Goal: Transaction & Acquisition: Purchase product/service

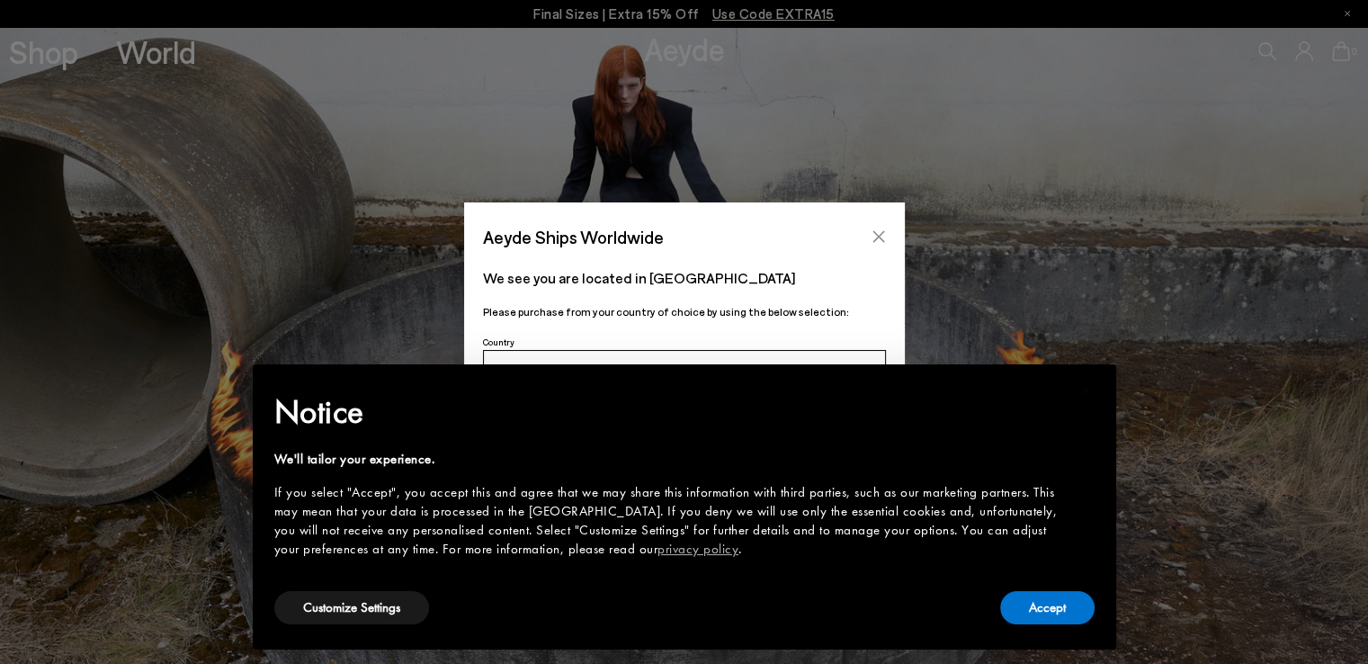
click at [874, 234] on icon "Close" at bounding box center [879, 236] width 14 height 14
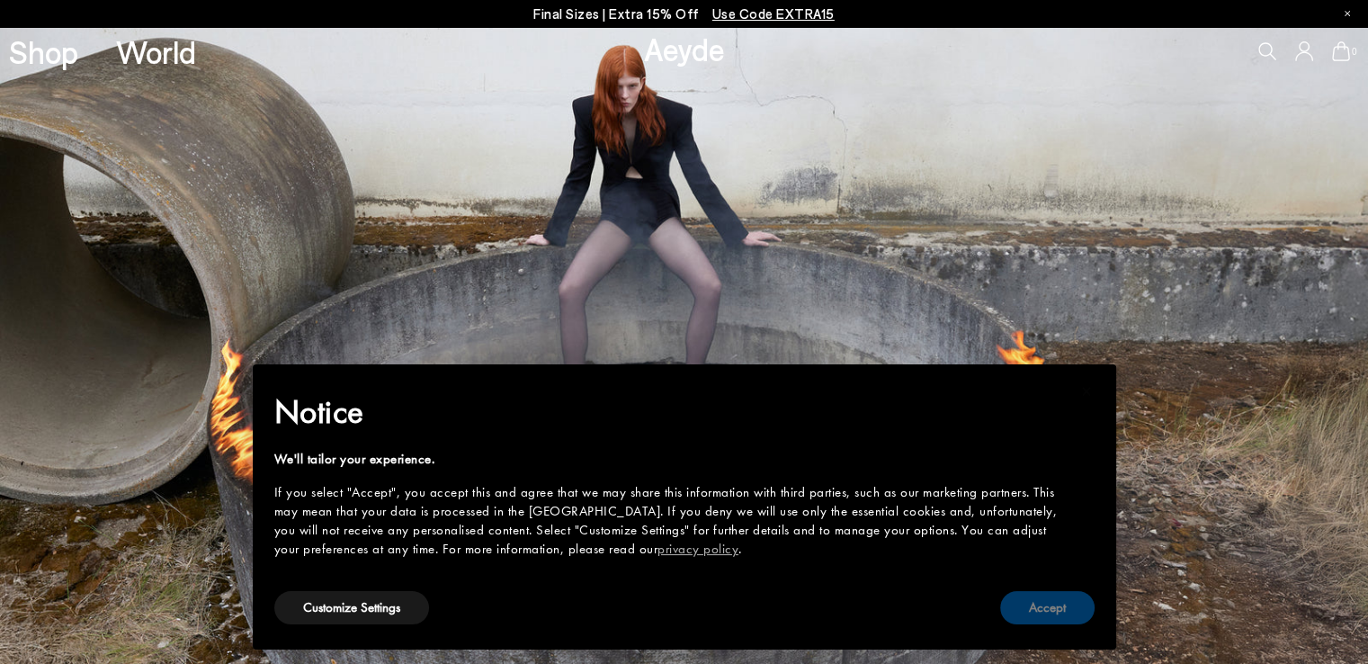
click at [1032, 611] on button "Accept" at bounding box center [1047, 607] width 94 height 33
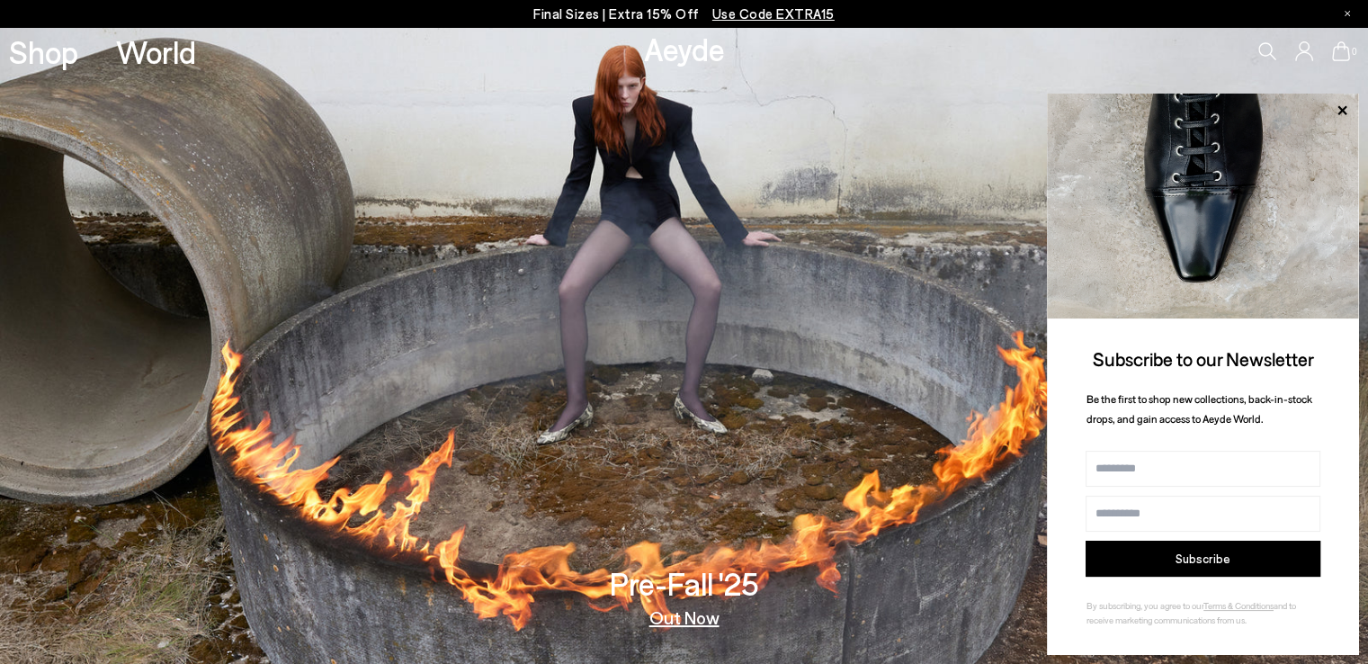
click at [692, 51] on link "Aeyde" at bounding box center [684, 49] width 81 height 38
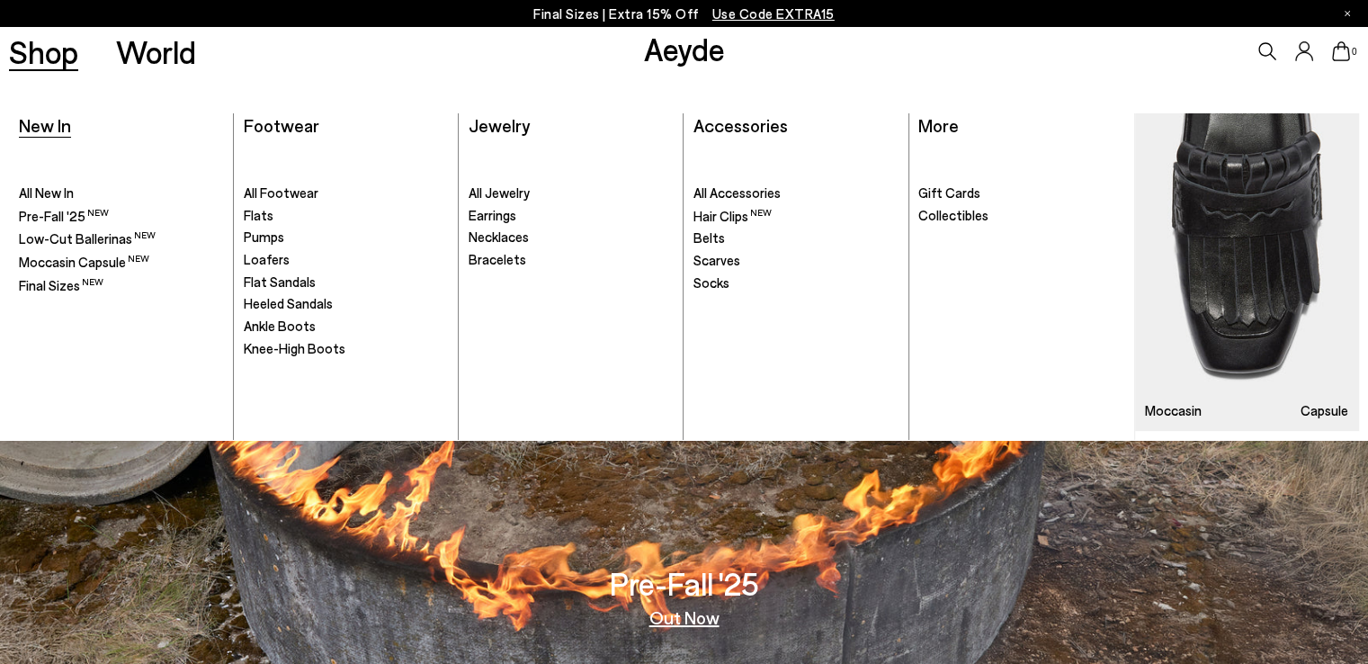
click at [37, 125] on span "New In" at bounding box center [45, 125] width 52 height 22
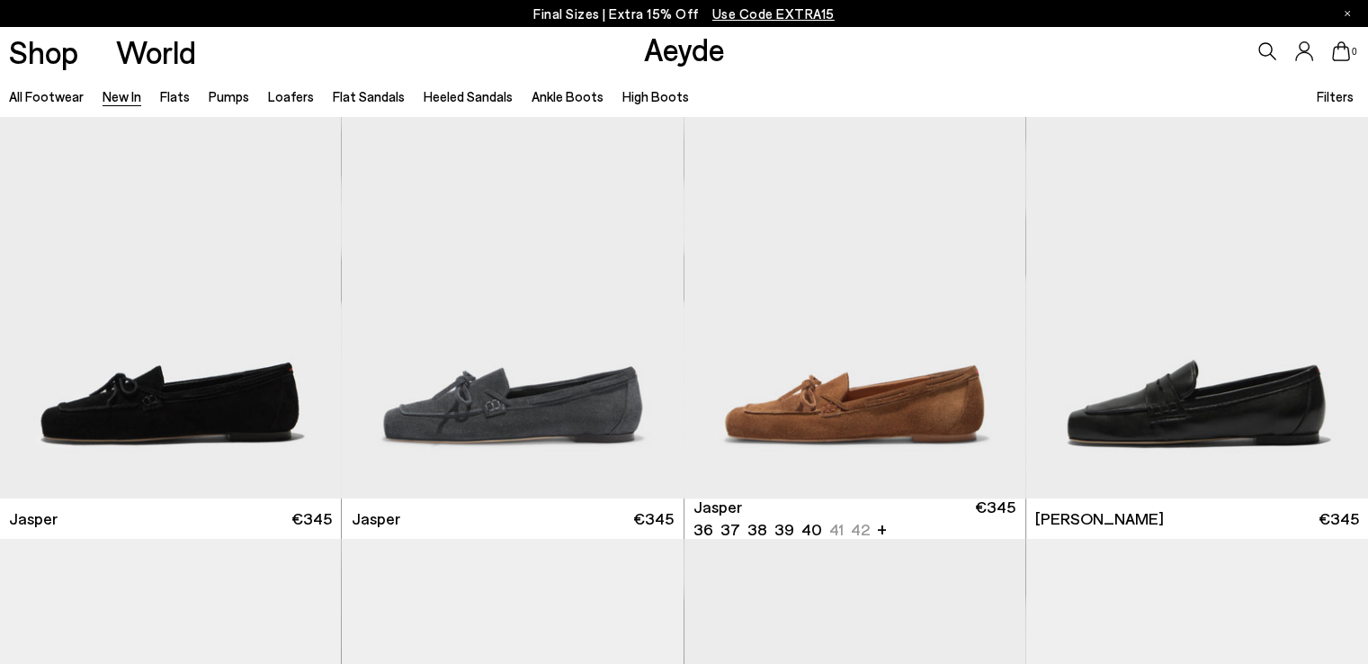
scroll to position [517, 0]
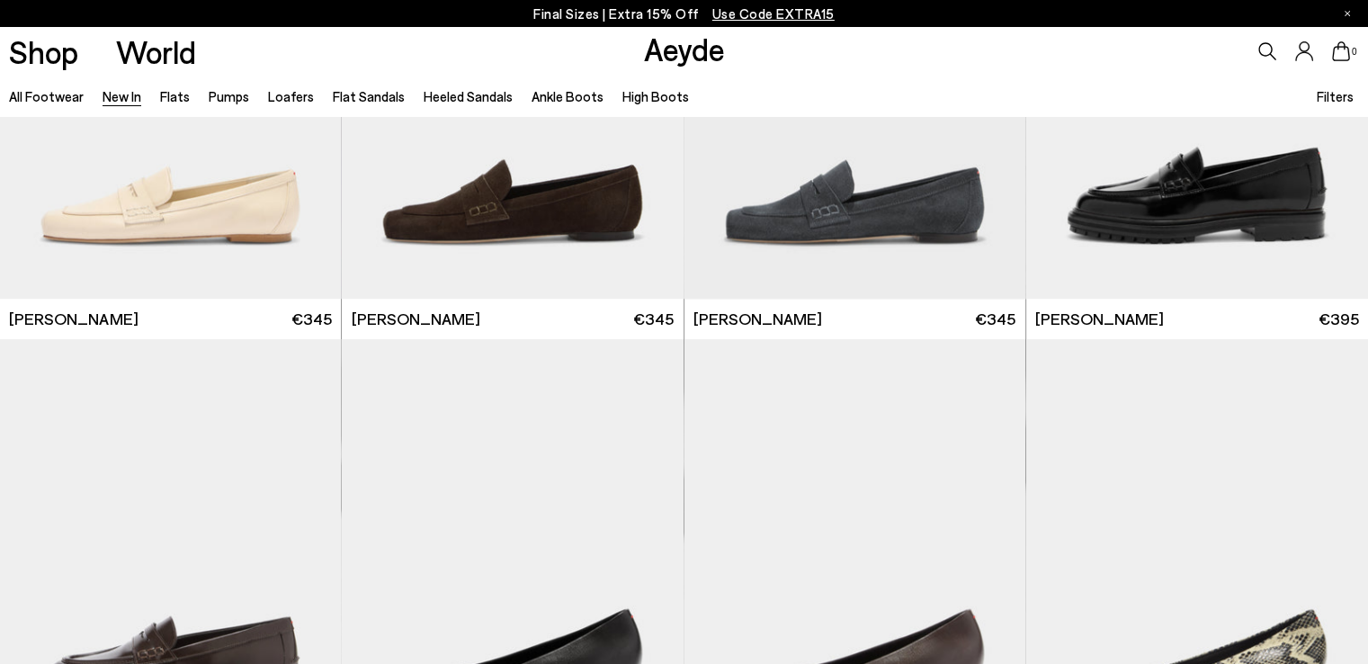
scroll to position [1263, 0]
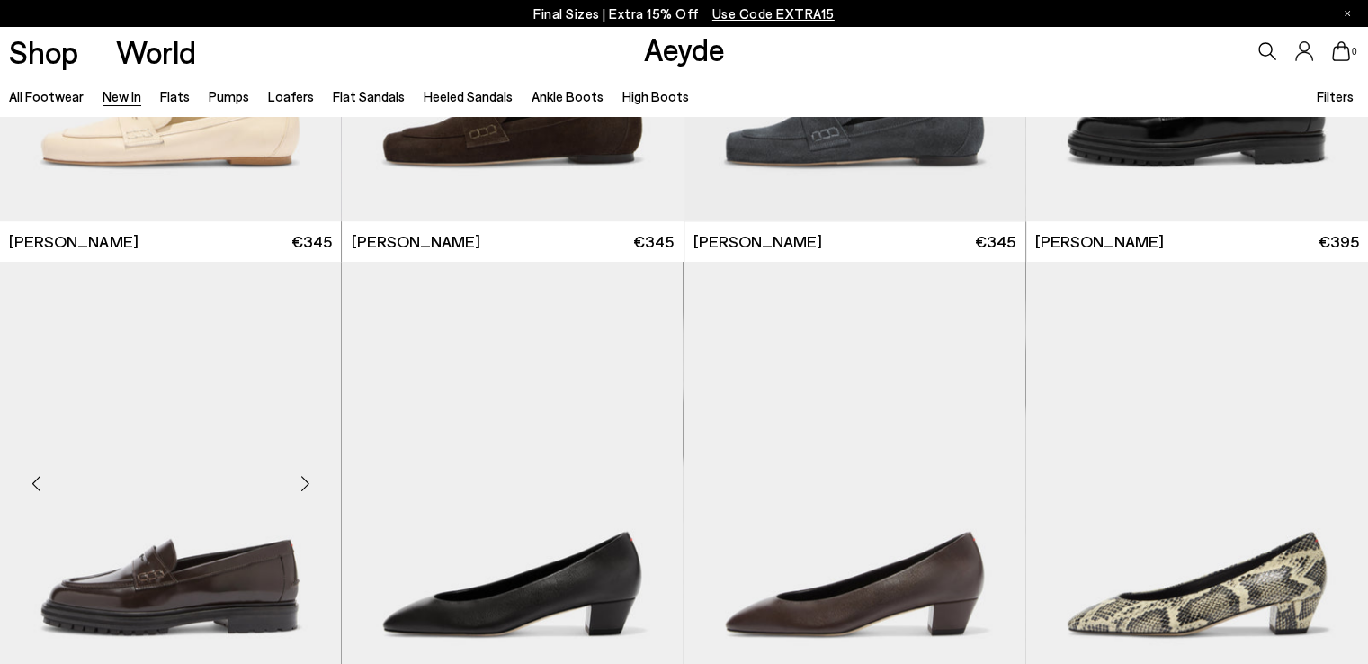
click at [307, 480] on div "Next slide" at bounding box center [305, 483] width 54 height 54
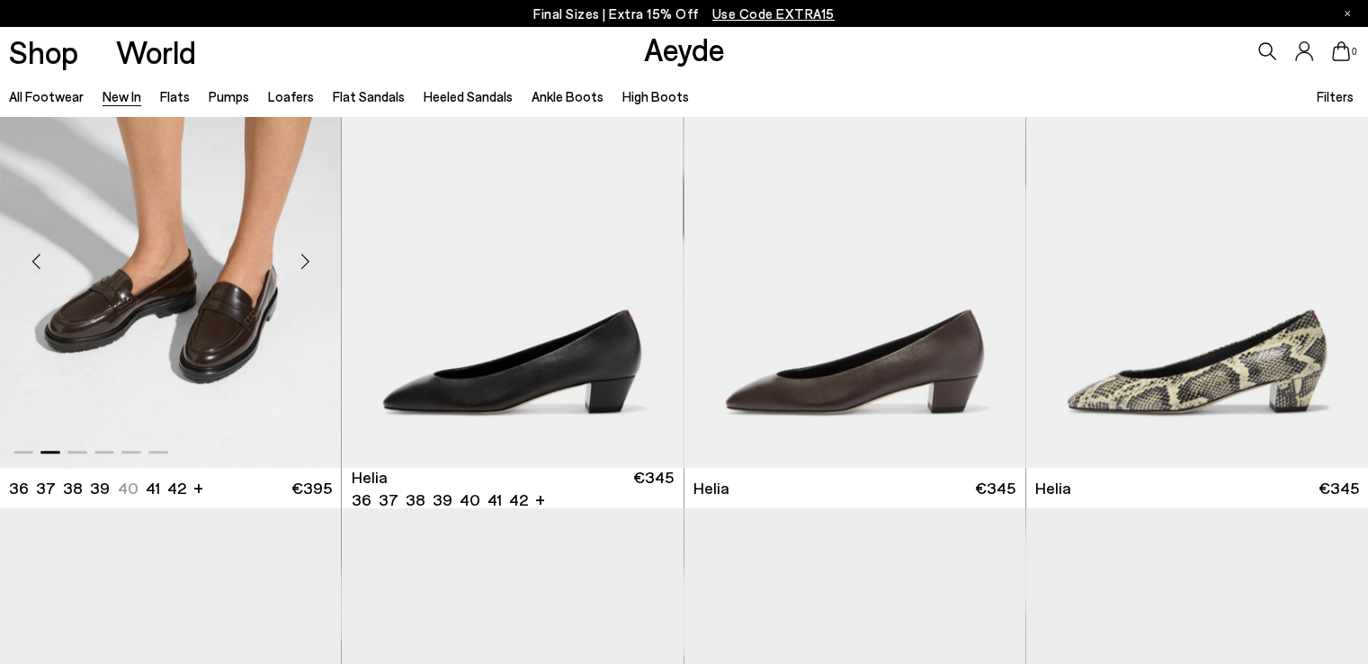
scroll to position [1486, 0]
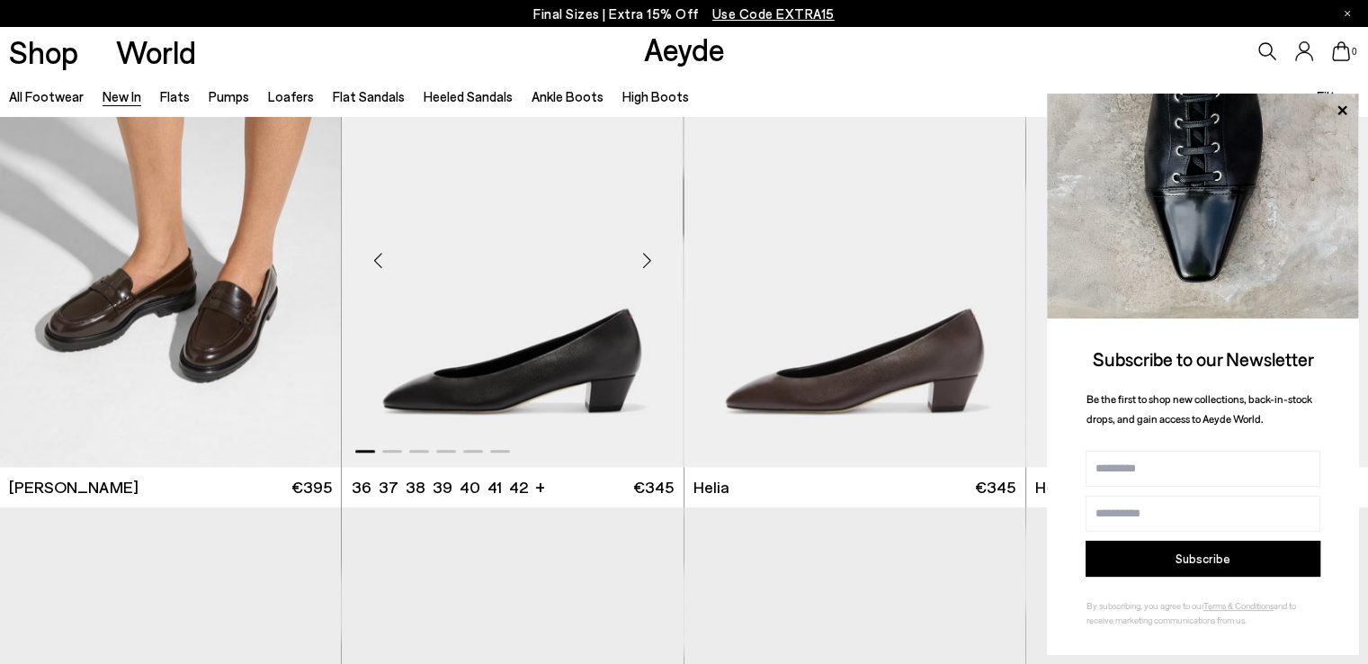
click at [644, 253] on div "Next slide" at bounding box center [648, 260] width 54 height 54
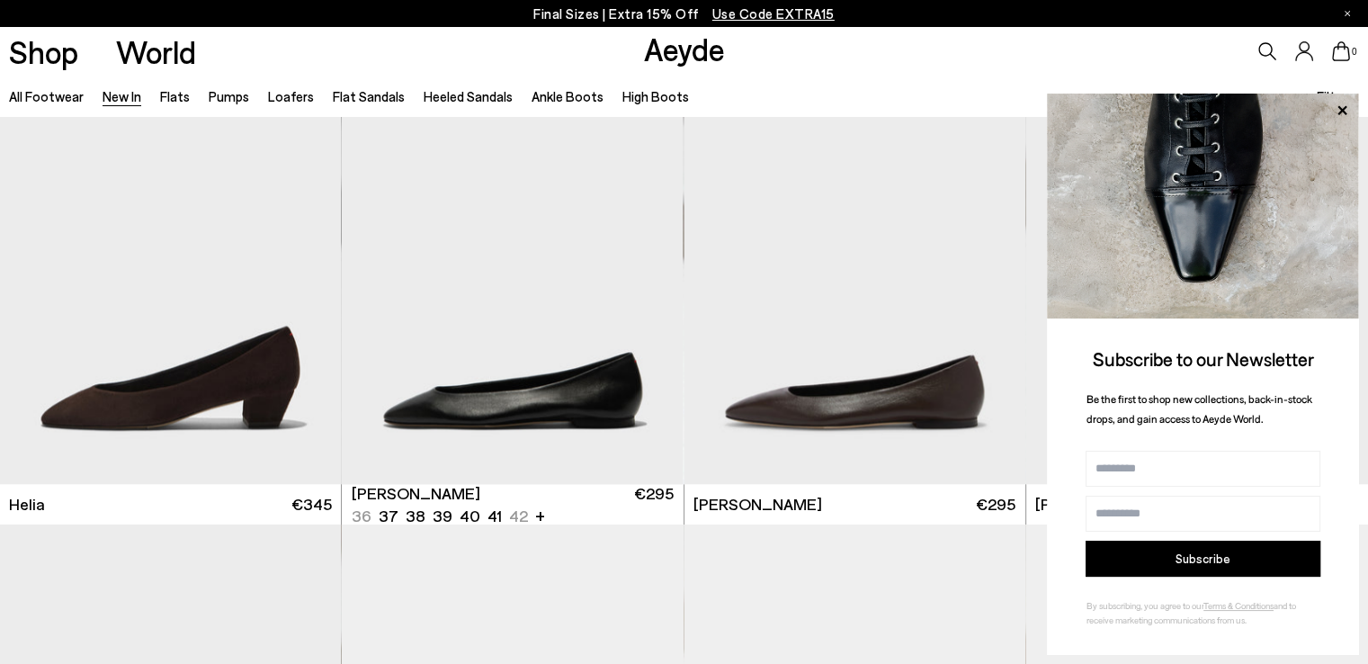
scroll to position [1940, 0]
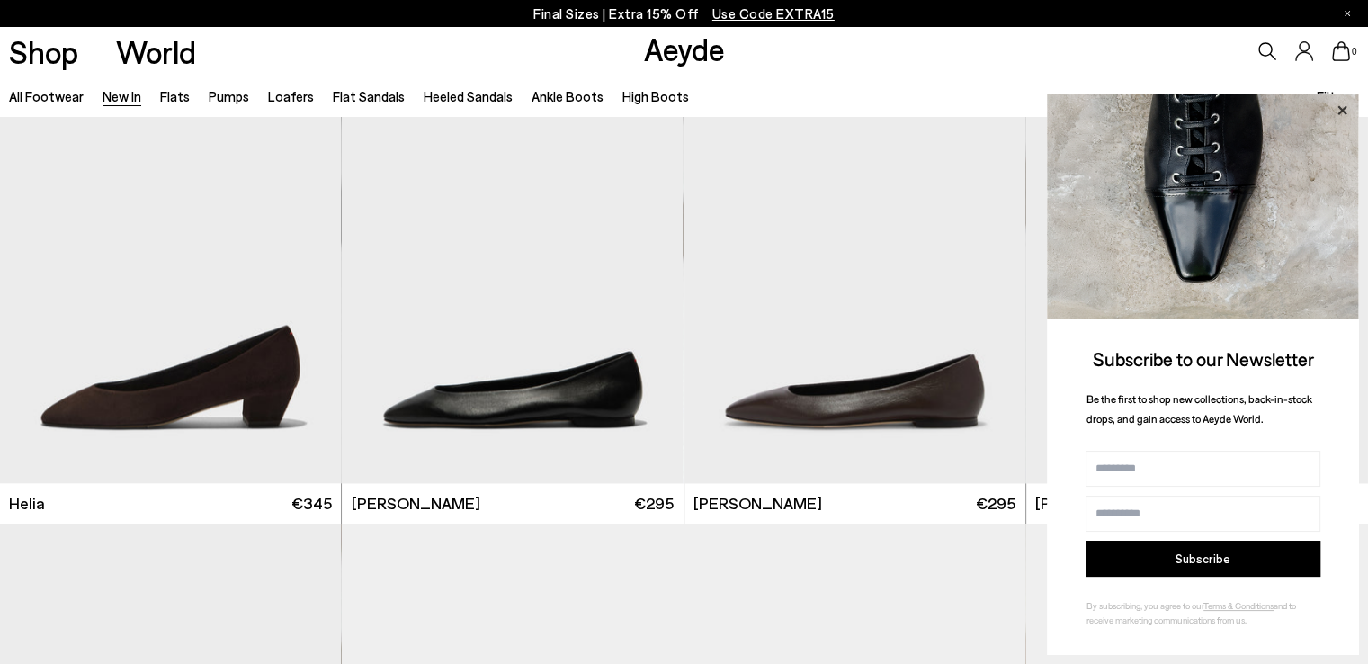
click at [1346, 105] on icon at bounding box center [1342, 110] width 23 height 23
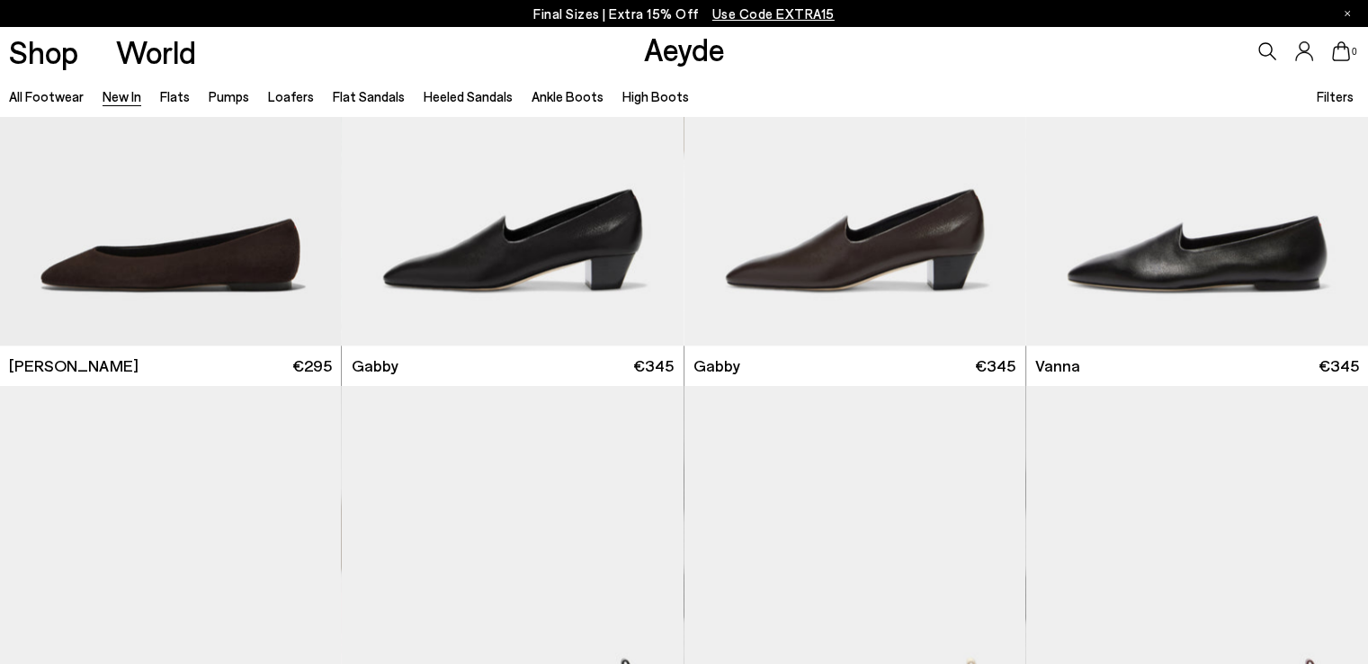
scroll to position [2544, 0]
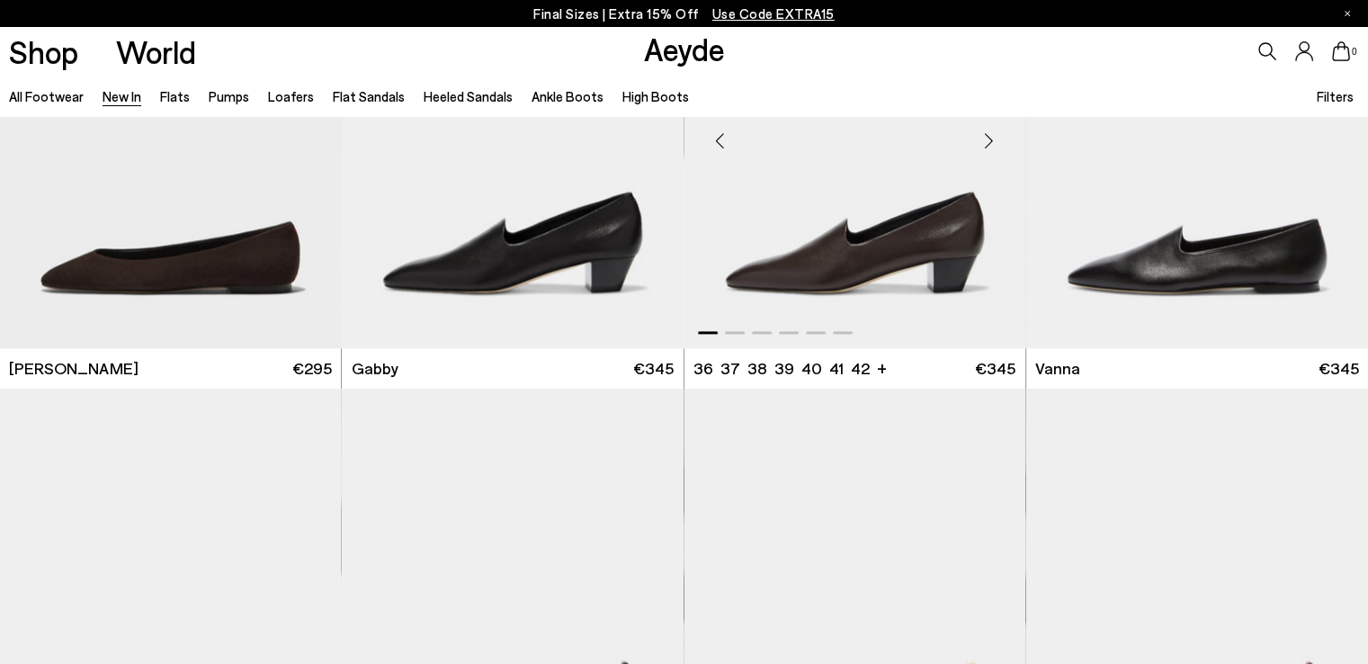
click at [819, 163] on img "1 / 6" at bounding box center [855, 133] width 341 height 429
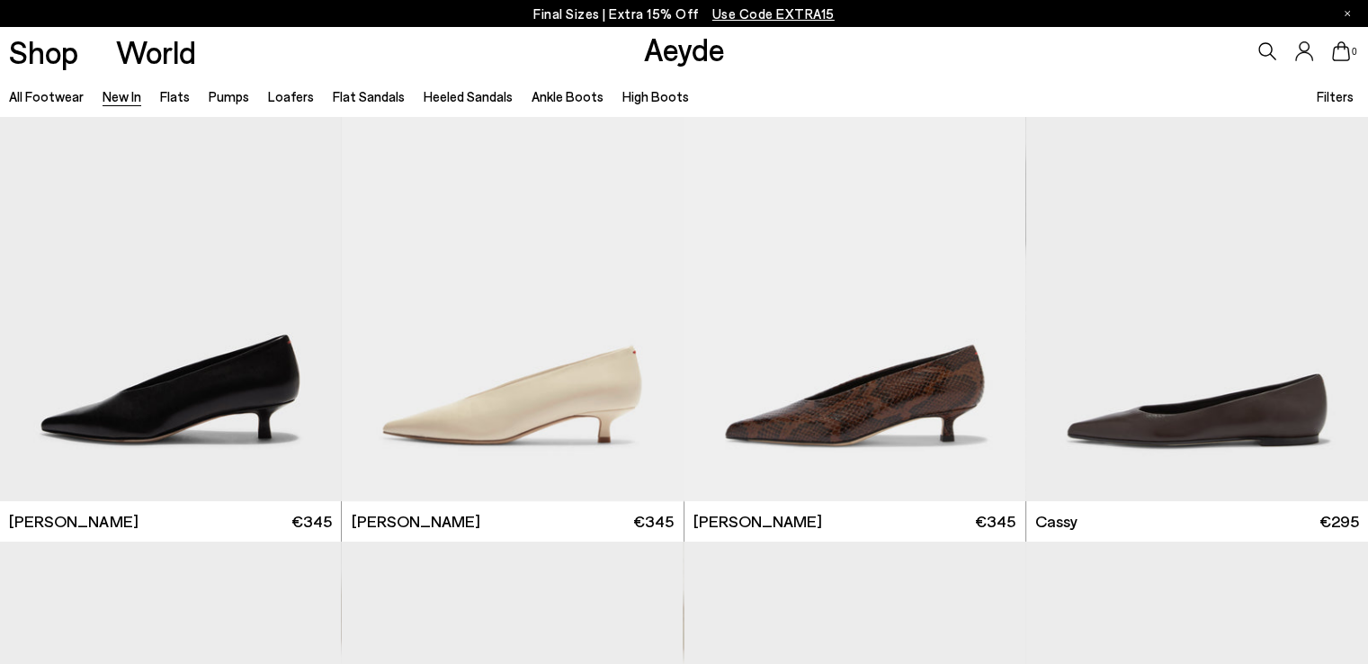
scroll to position [7214, 0]
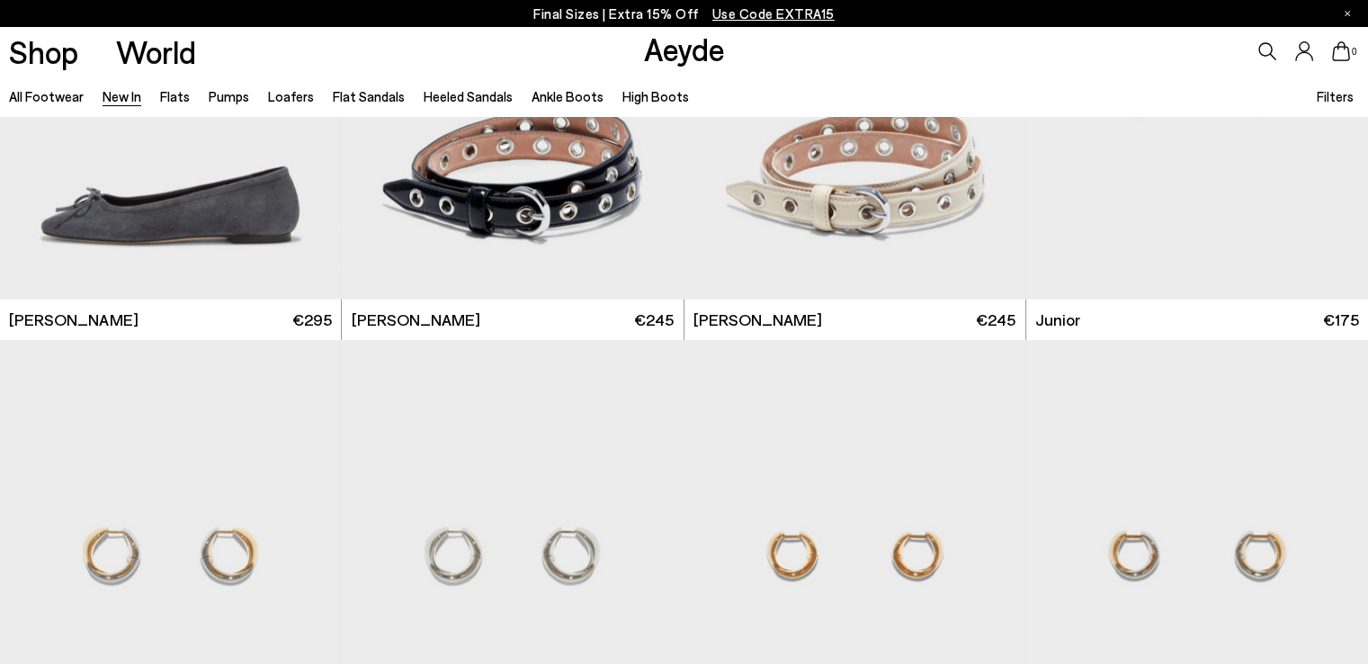
scroll to position [11685, 0]
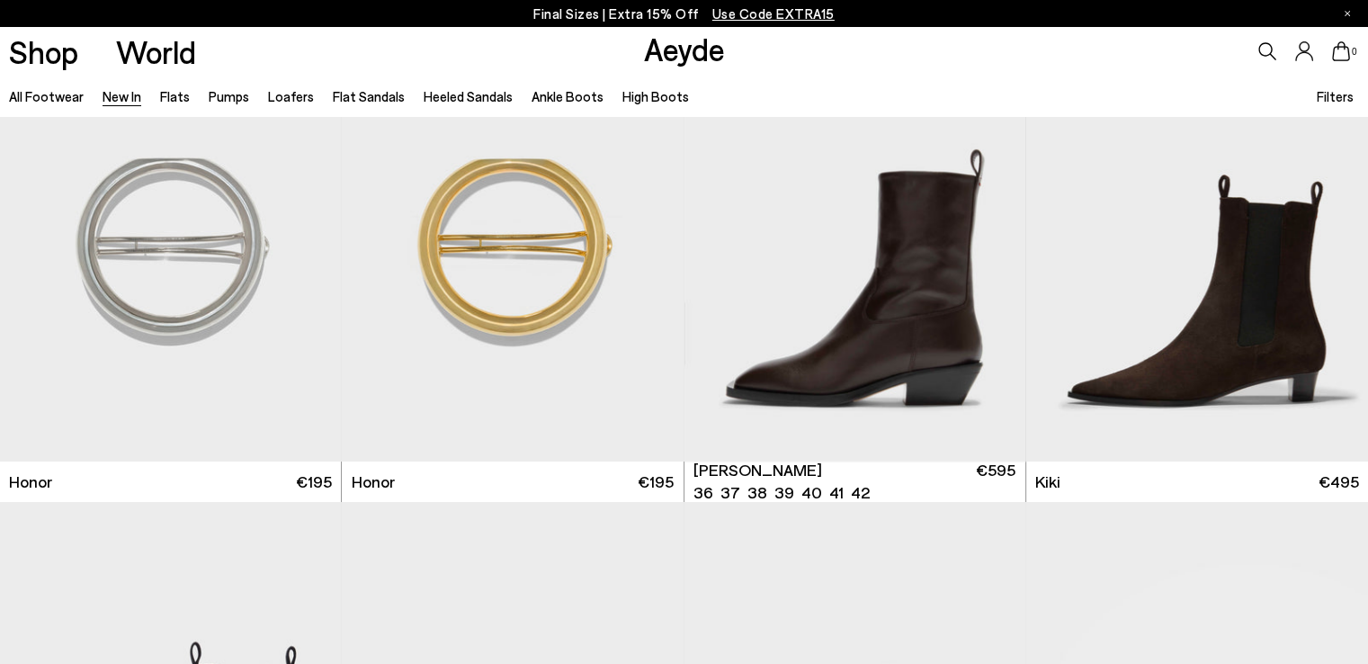
scroll to position [13253, 0]
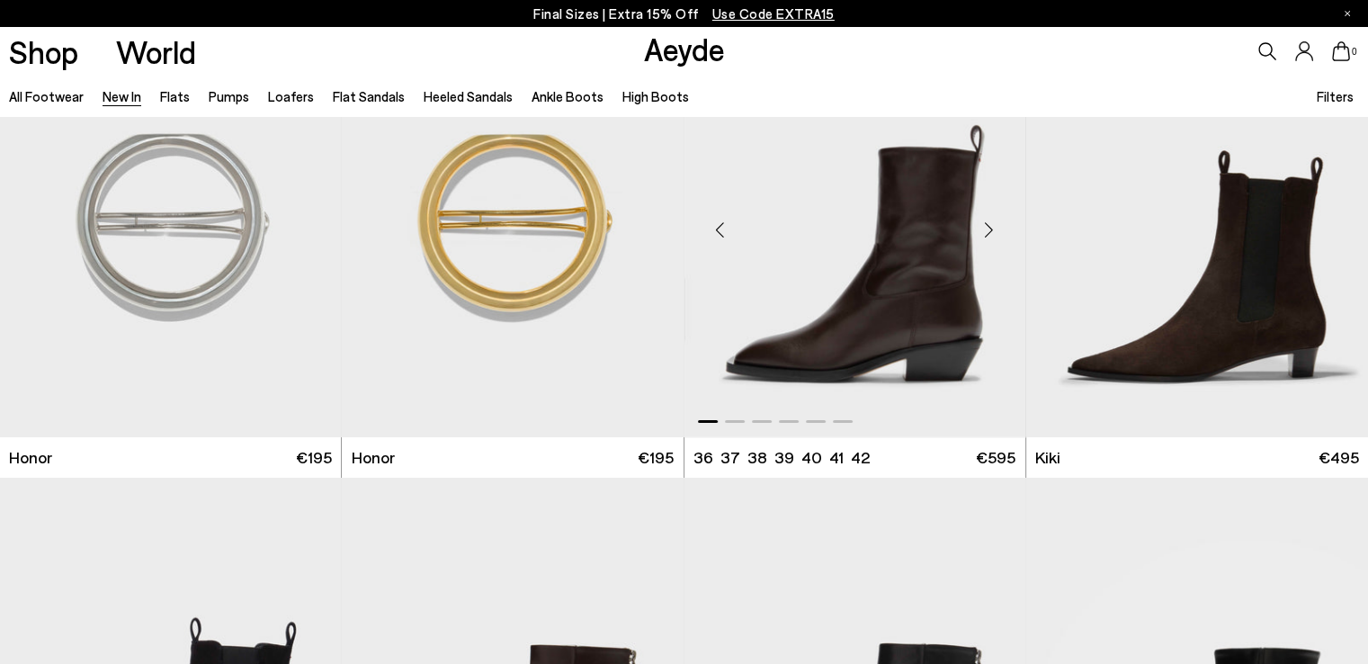
click at [988, 226] on div "Next slide" at bounding box center [990, 230] width 54 height 54
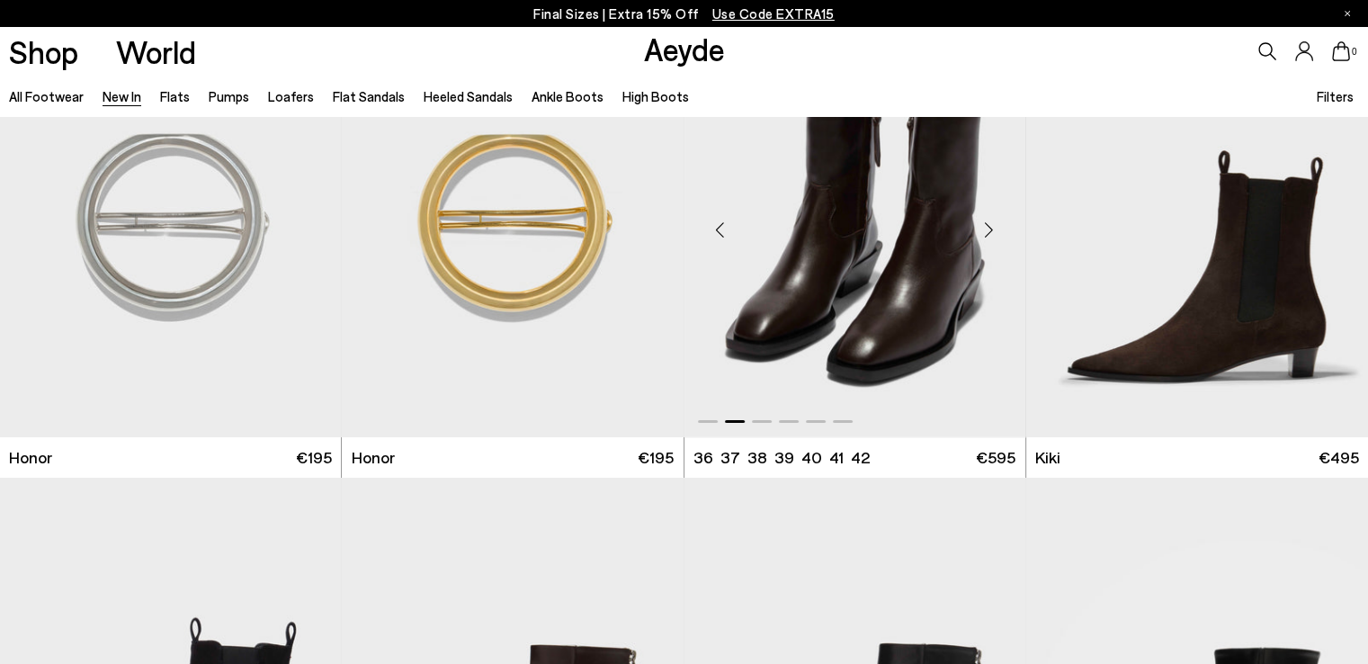
click at [988, 226] on div "Next slide" at bounding box center [990, 230] width 54 height 54
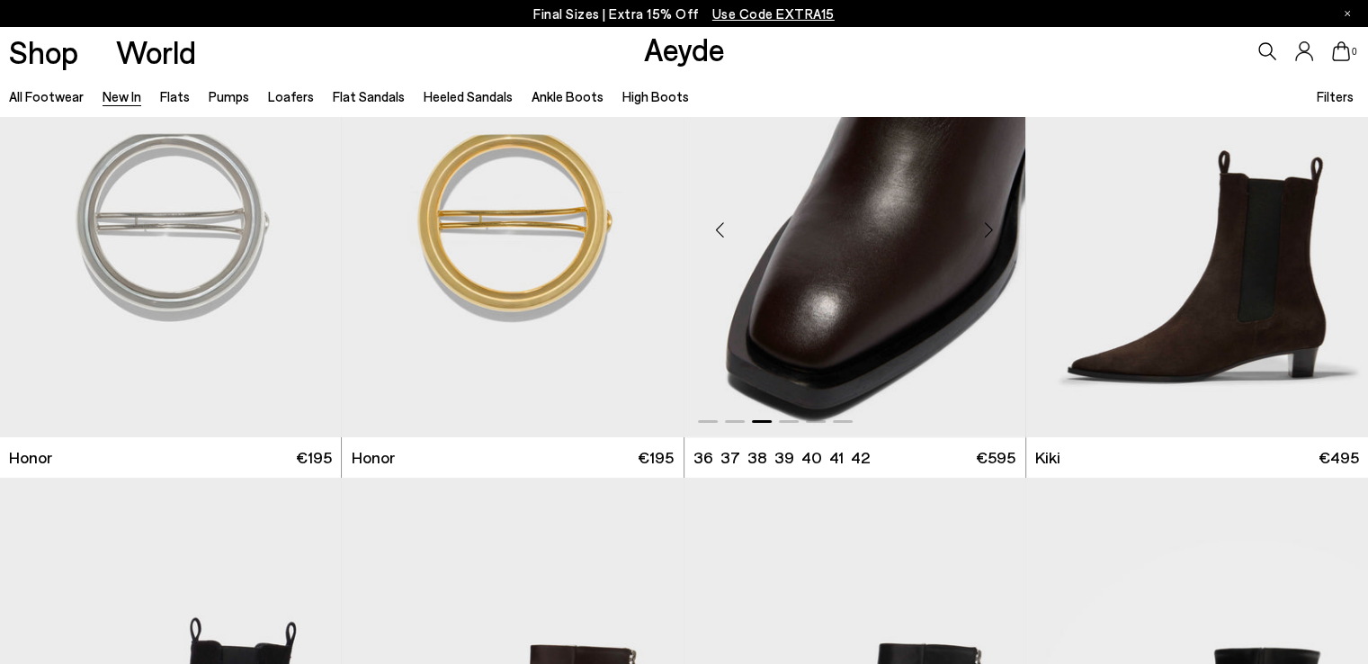
click at [988, 226] on div "Next slide" at bounding box center [990, 230] width 54 height 54
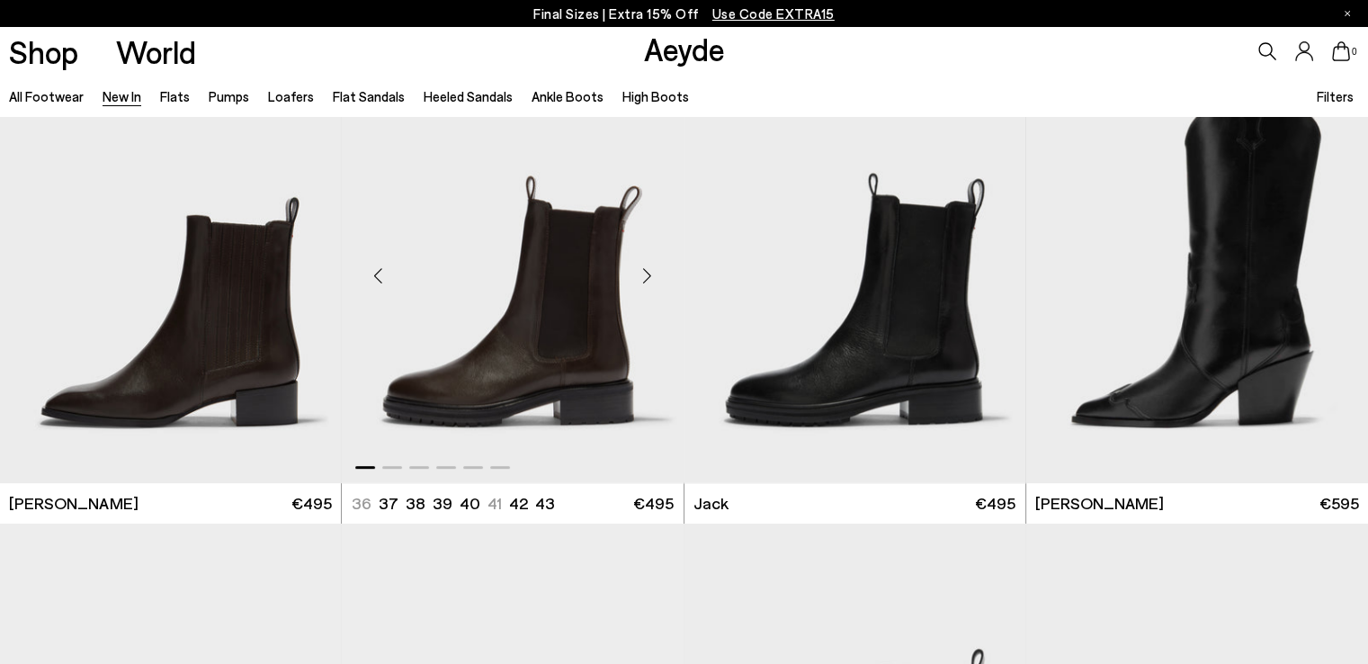
scroll to position [14143, 0]
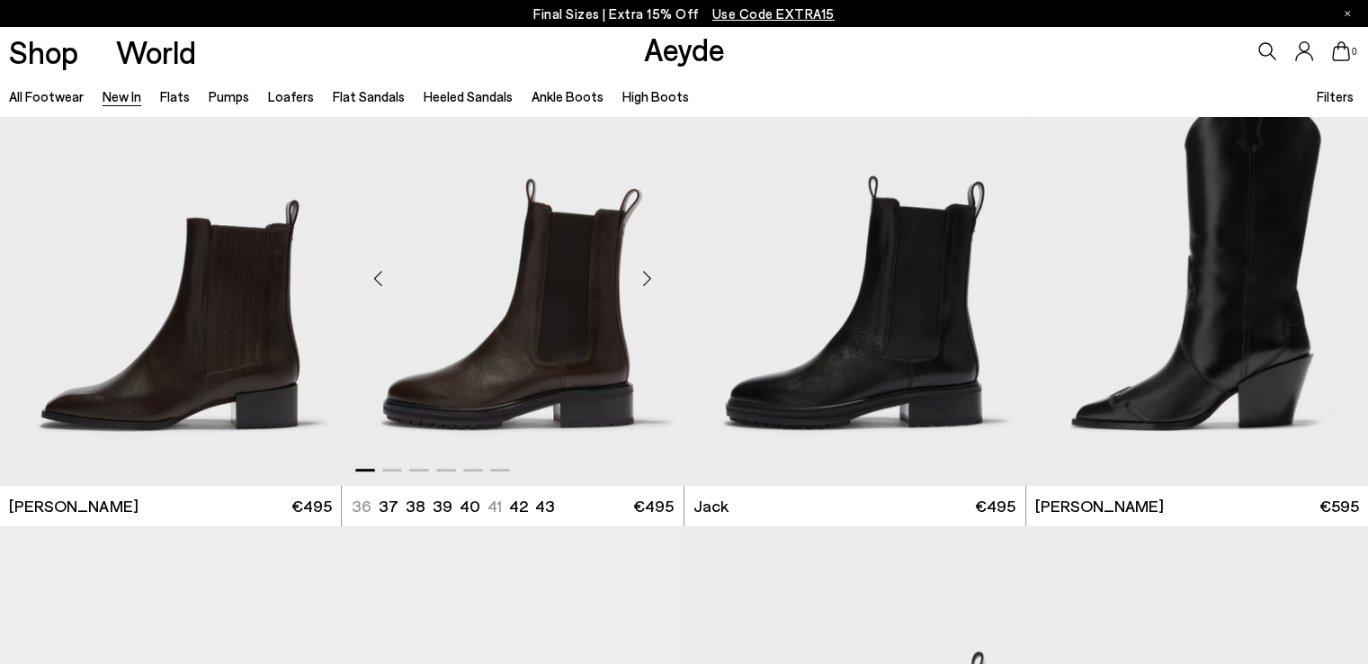
click at [647, 275] on div "Next slide" at bounding box center [648, 278] width 54 height 54
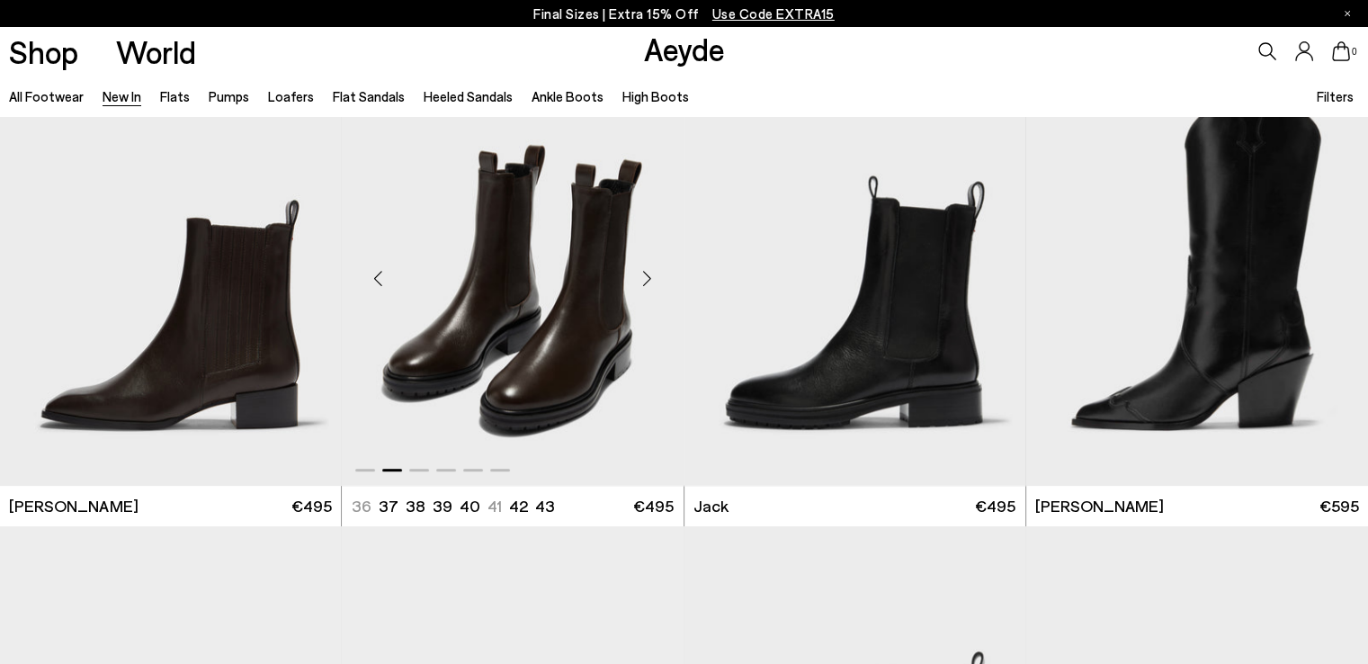
click at [647, 275] on div "Next slide" at bounding box center [648, 278] width 54 height 54
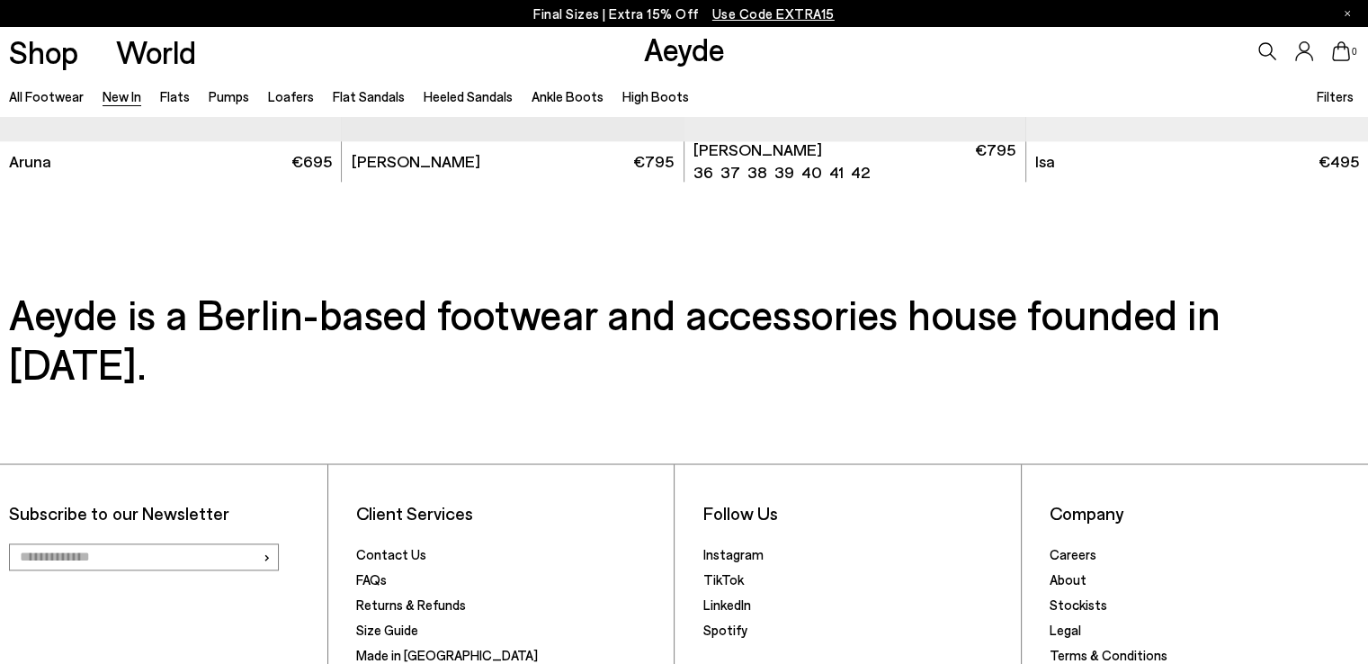
scroll to position [15909, 0]
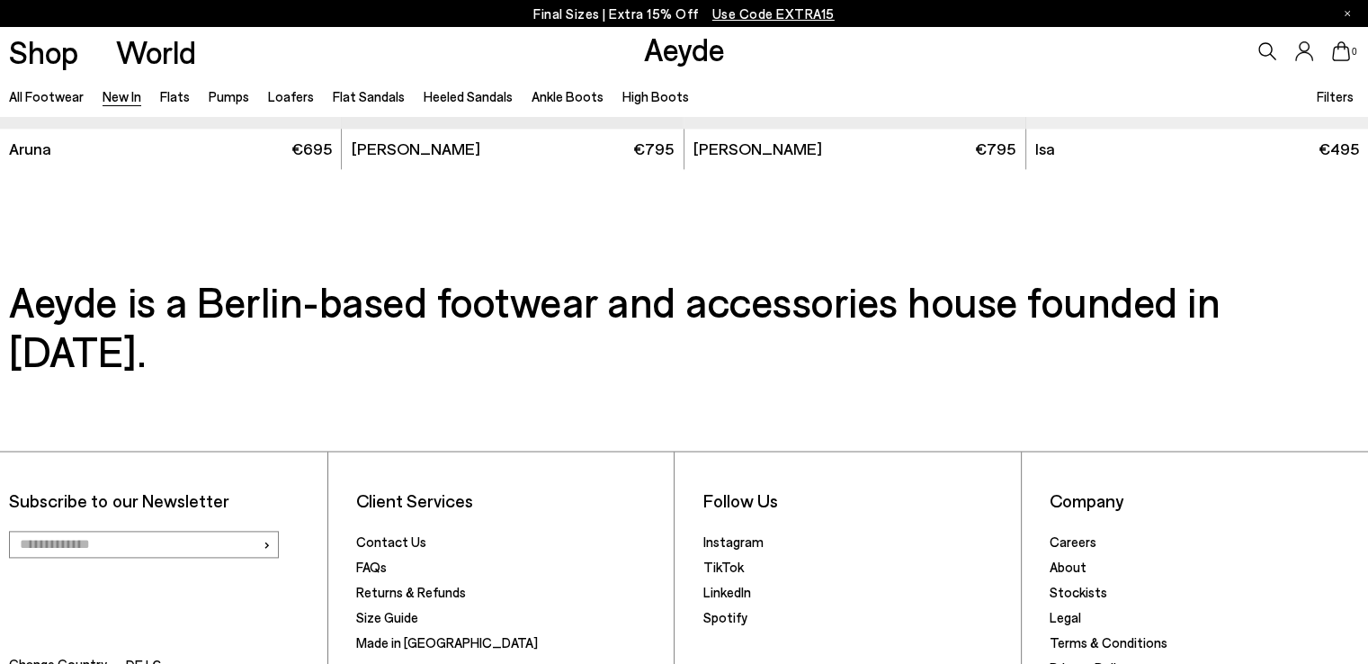
drag, startPoint x: 597, startPoint y: 1, endPoint x: 453, endPoint y: 247, distance: 284.7
